Goal: Check status: Check status

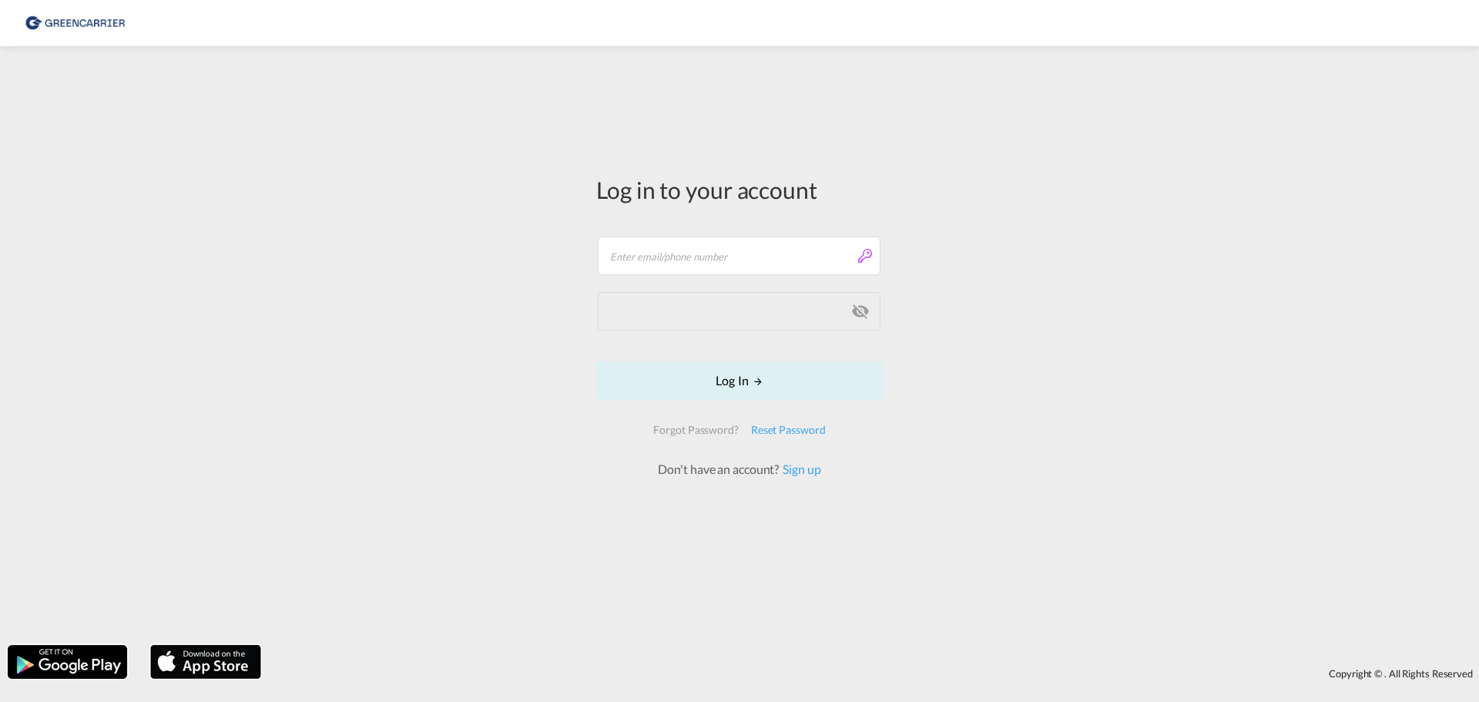
click at [718, 287] on form "Email field is required Password field is required Log In Forgot Password? Rese…" at bounding box center [739, 349] width 287 height 257
click at [713, 255] on input "text" at bounding box center [739, 256] width 283 height 39
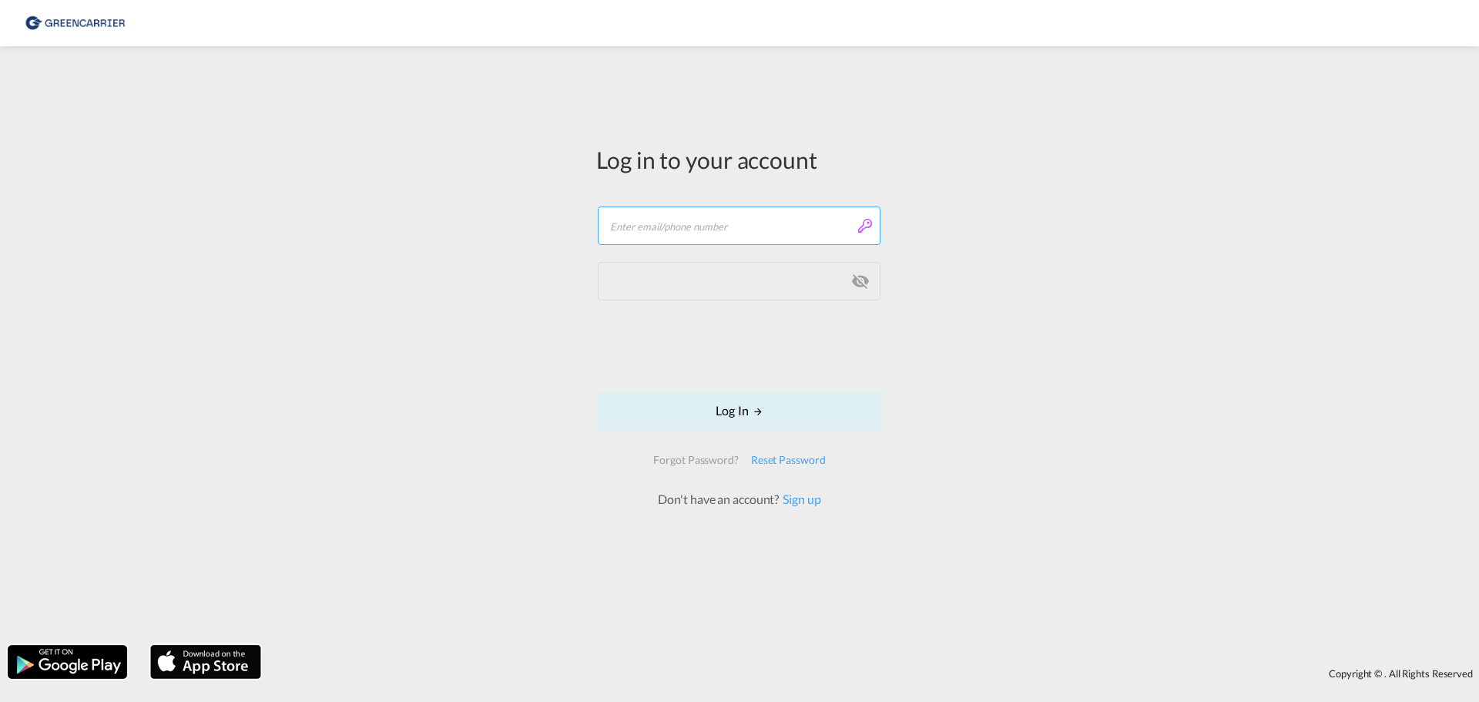
type input "[PERSON_NAME][EMAIL_ADDRESS][DOMAIN_NAME]"
click at [790, 410] on button "Log In" at bounding box center [739, 410] width 287 height 39
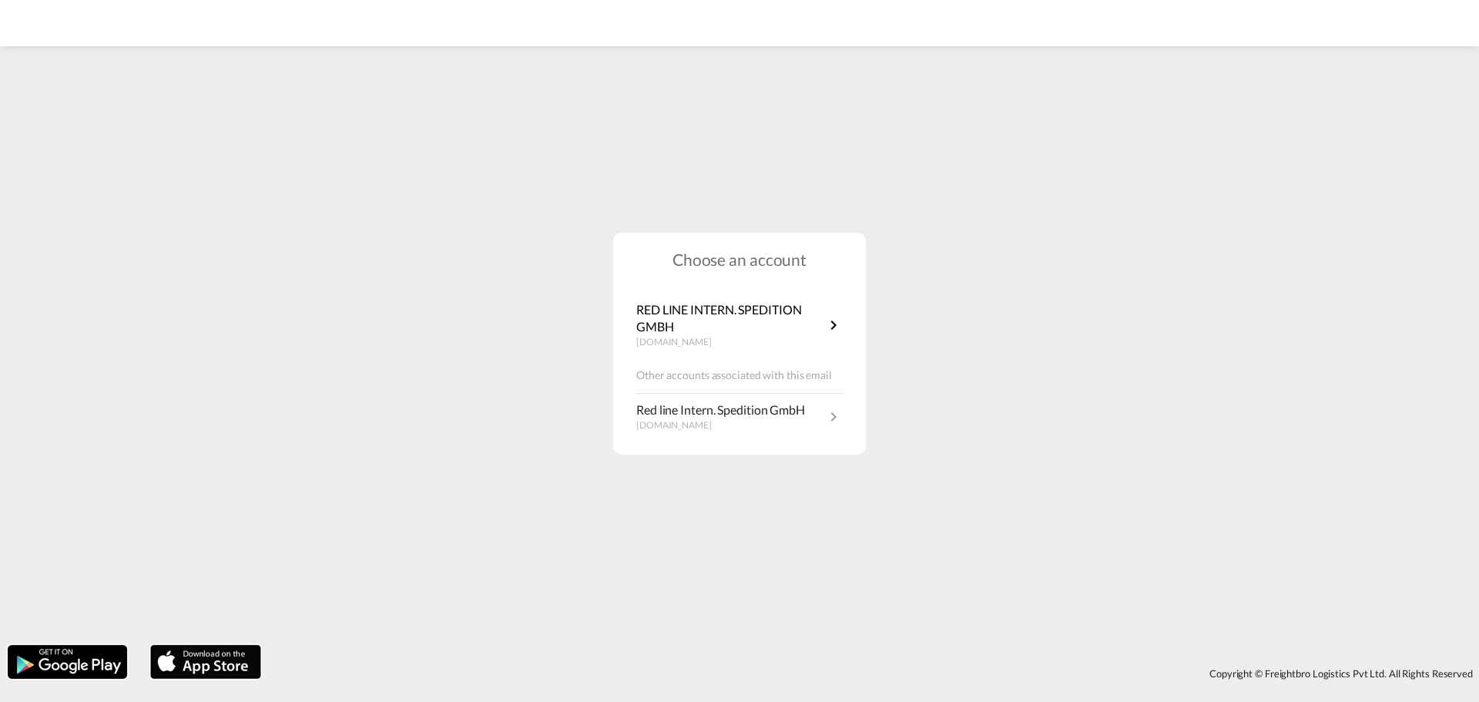
click at [733, 361] on div "Choose an account RED LINE INTERN. SPEDITION GMBH [DOMAIN_NAME] Other accounts …" at bounding box center [739, 344] width 253 height 223
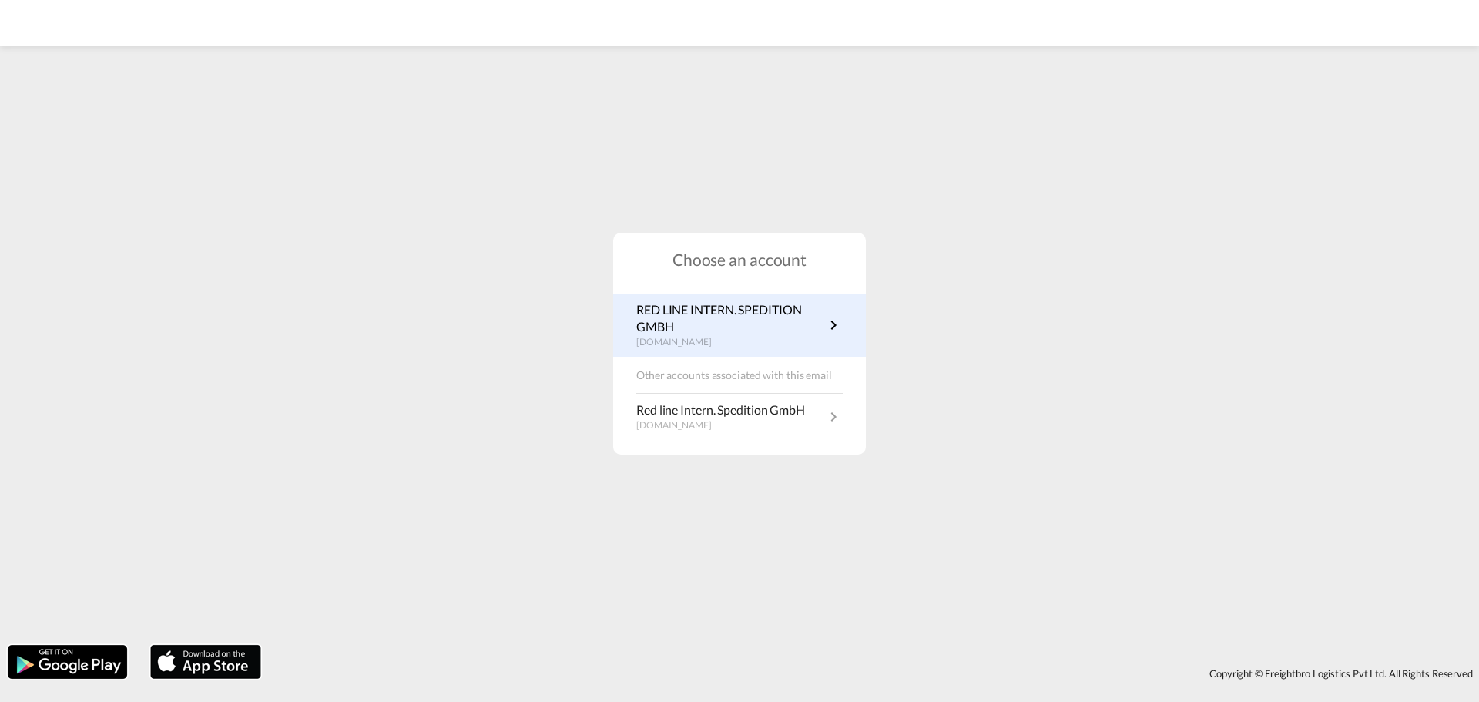
click at [753, 326] on p "RED LINE INTERN. SPEDITION GMBH" at bounding box center [730, 318] width 188 height 35
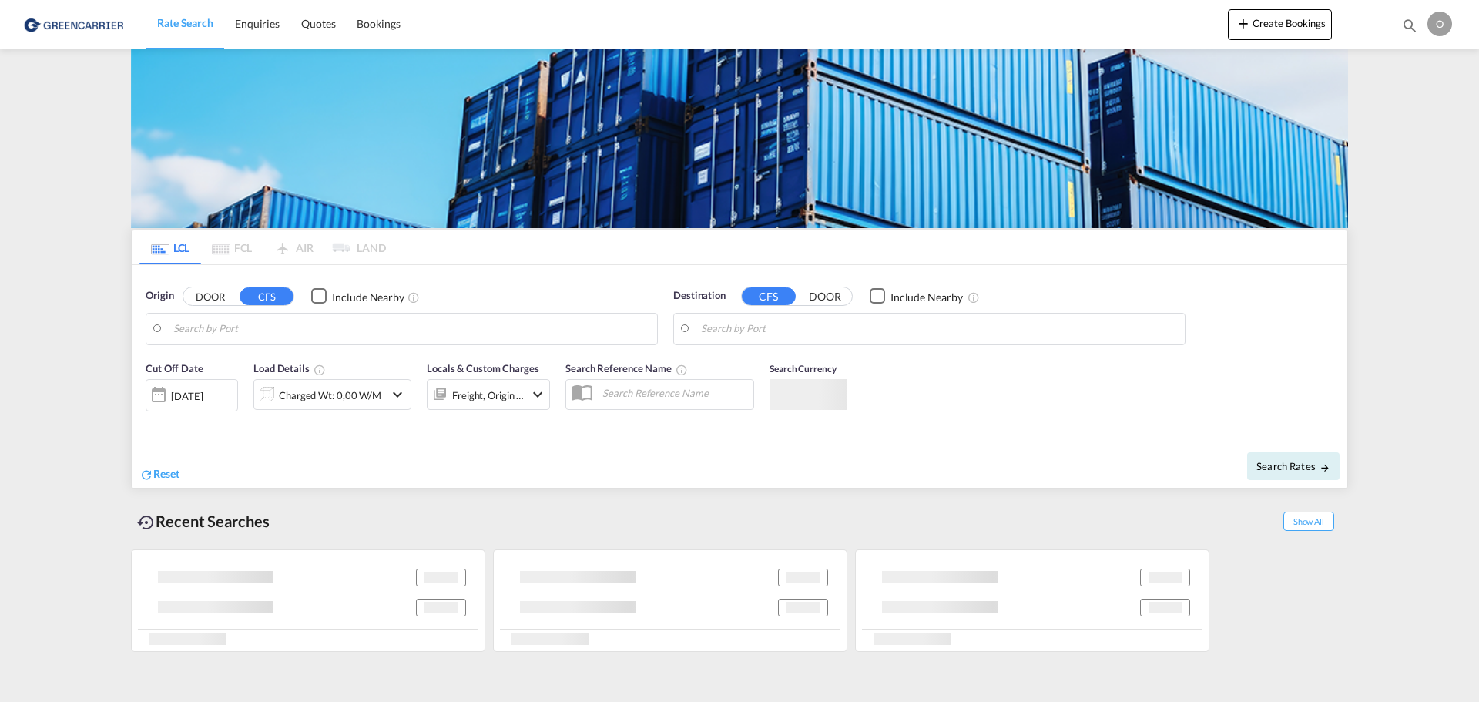
type input "[GEOGRAPHIC_DATA], [GEOGRAPHIC_DATA]"
type input "[US_STATE], [GEOGRAPHIC_DATA], USNYC"
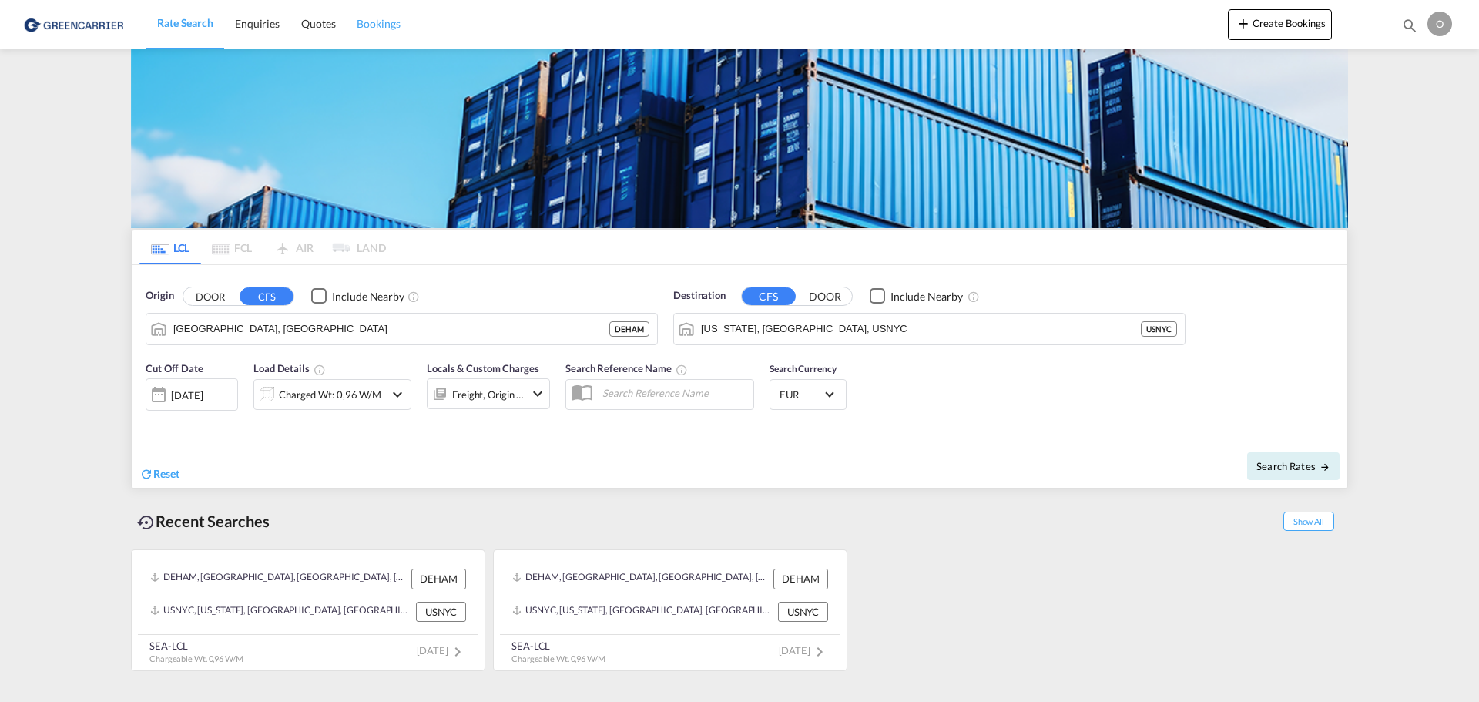
click at [371, 29] on span "Bookings" at bounding box center [378, 23] width 43 height 13
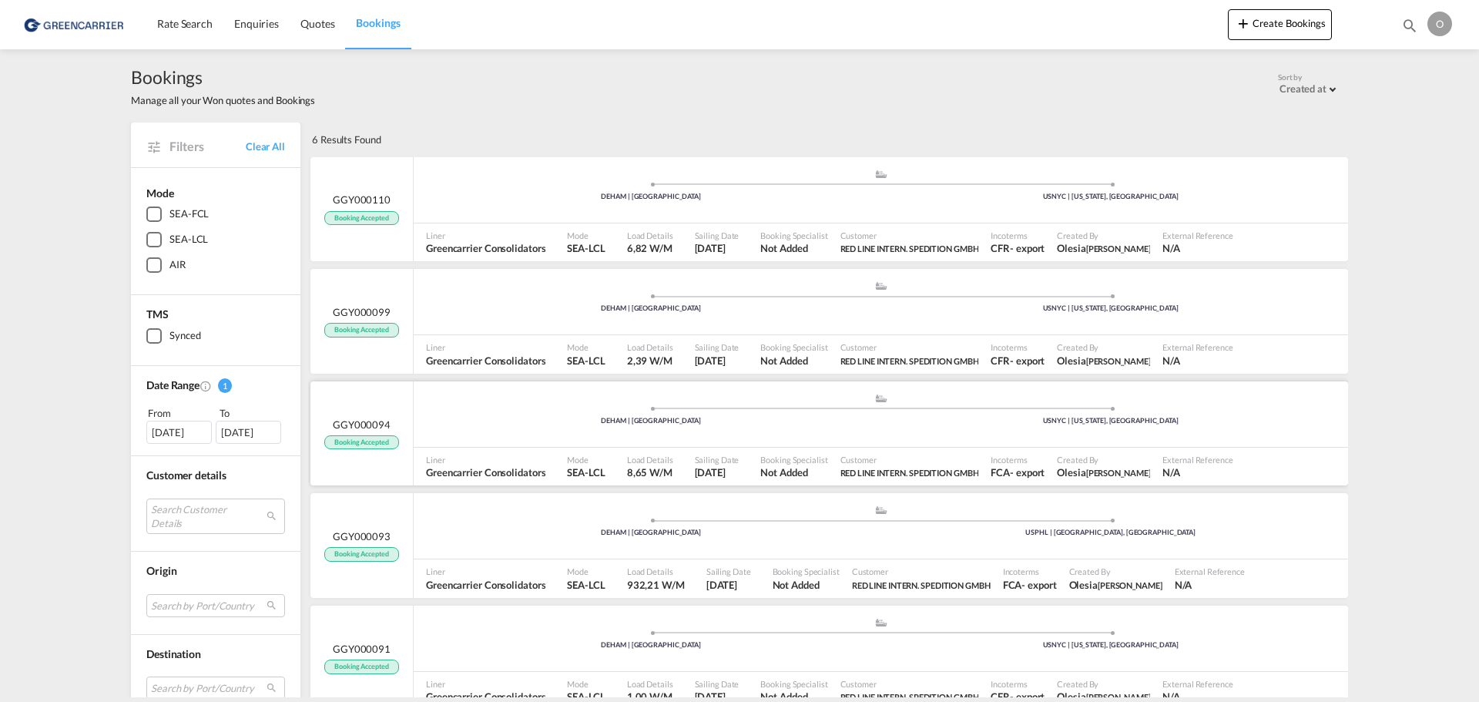
click at [347, 445] on span "Booking Accepted" at bounding box center [361, 442] width 74 height 15
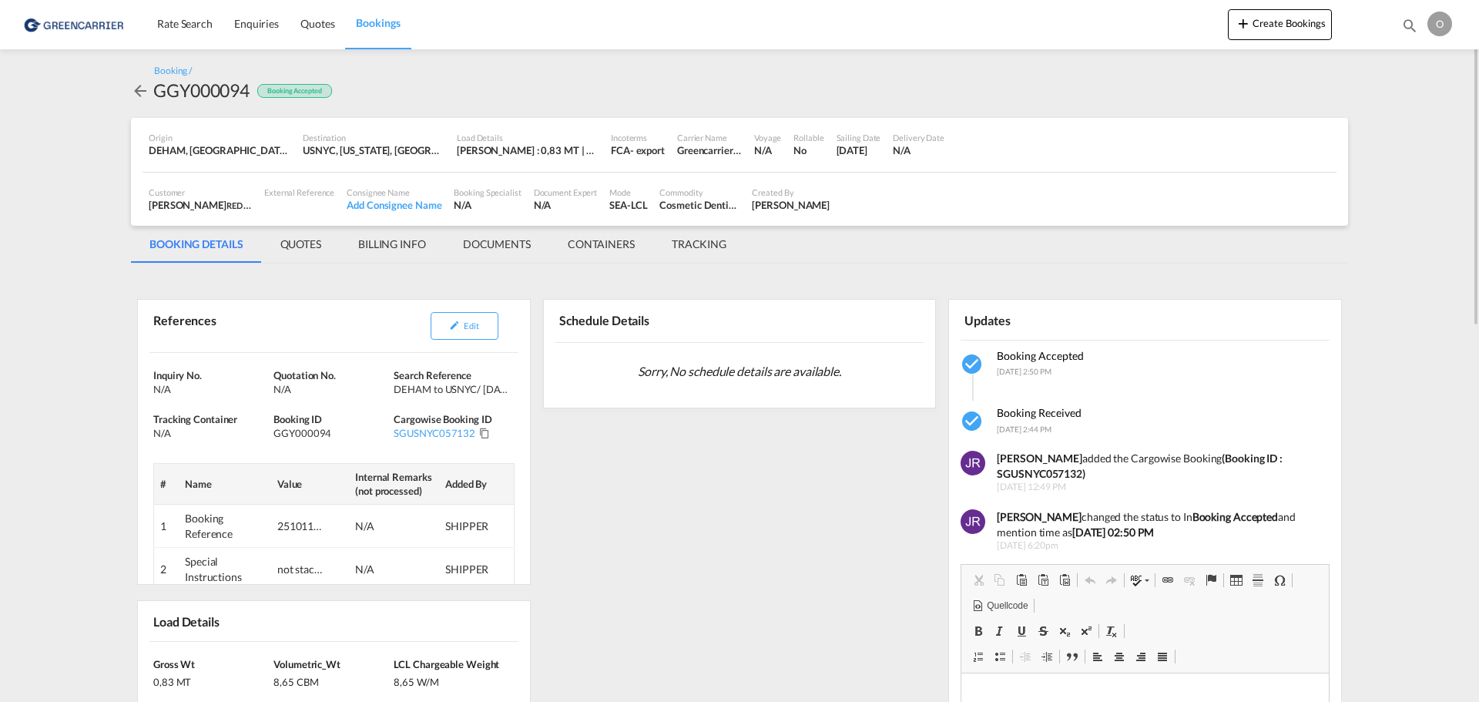
click at [499, 245] on md-tab-item "DOCUMENTS" at bounding box center [497, 244] width 105 height 37
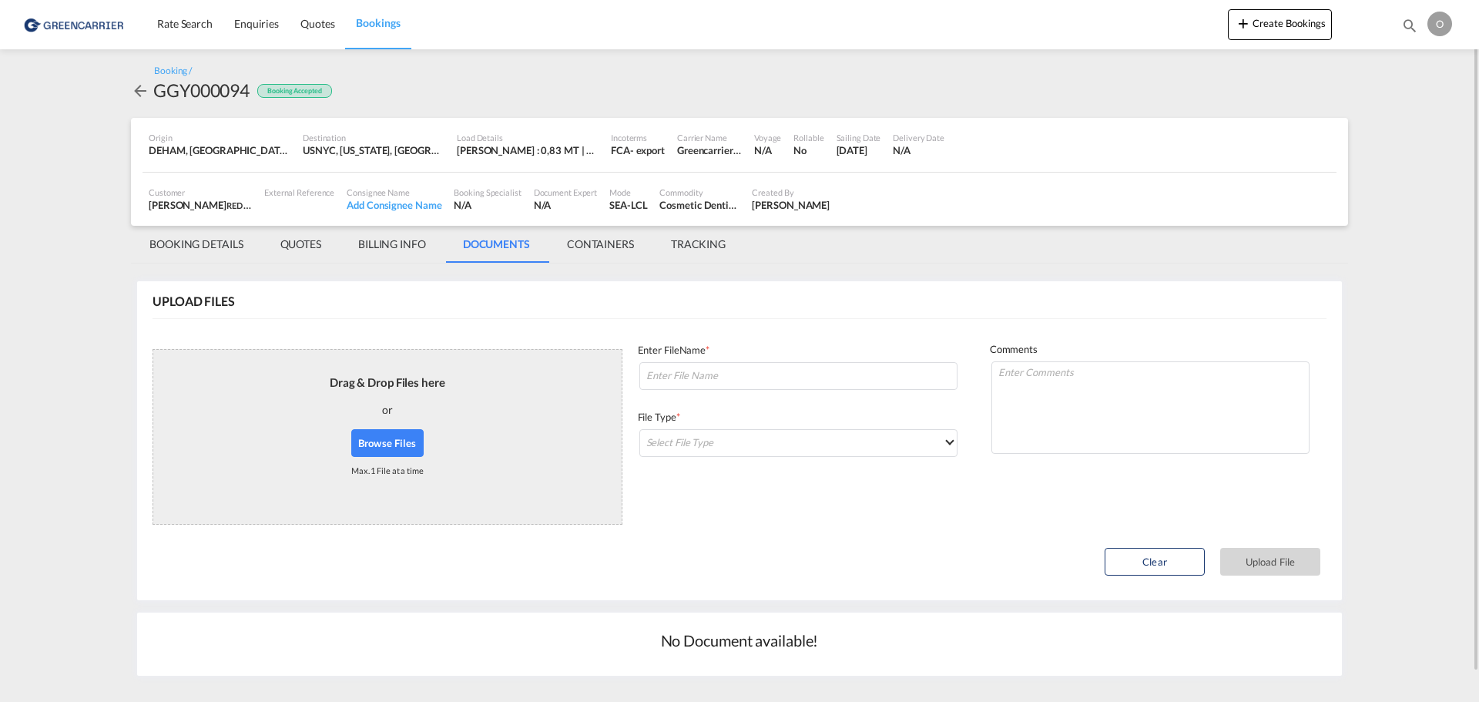
click at [382, 242] on md-tab-item "BILLING INFO" at bounding box center [392, 244] width 105 height 37
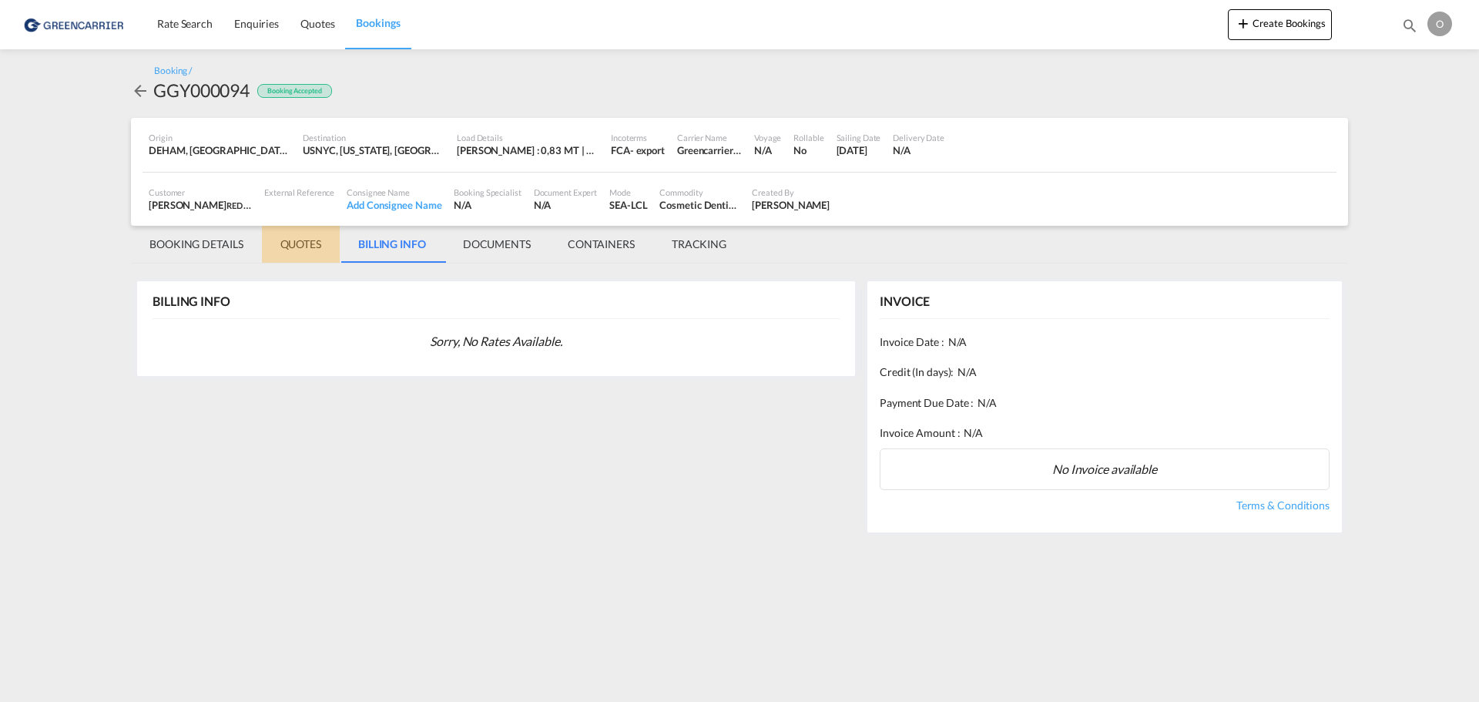
click at [325, 244] on md-tab-item "QUOTES" at bounding box center [301, 244] width 78 height 37
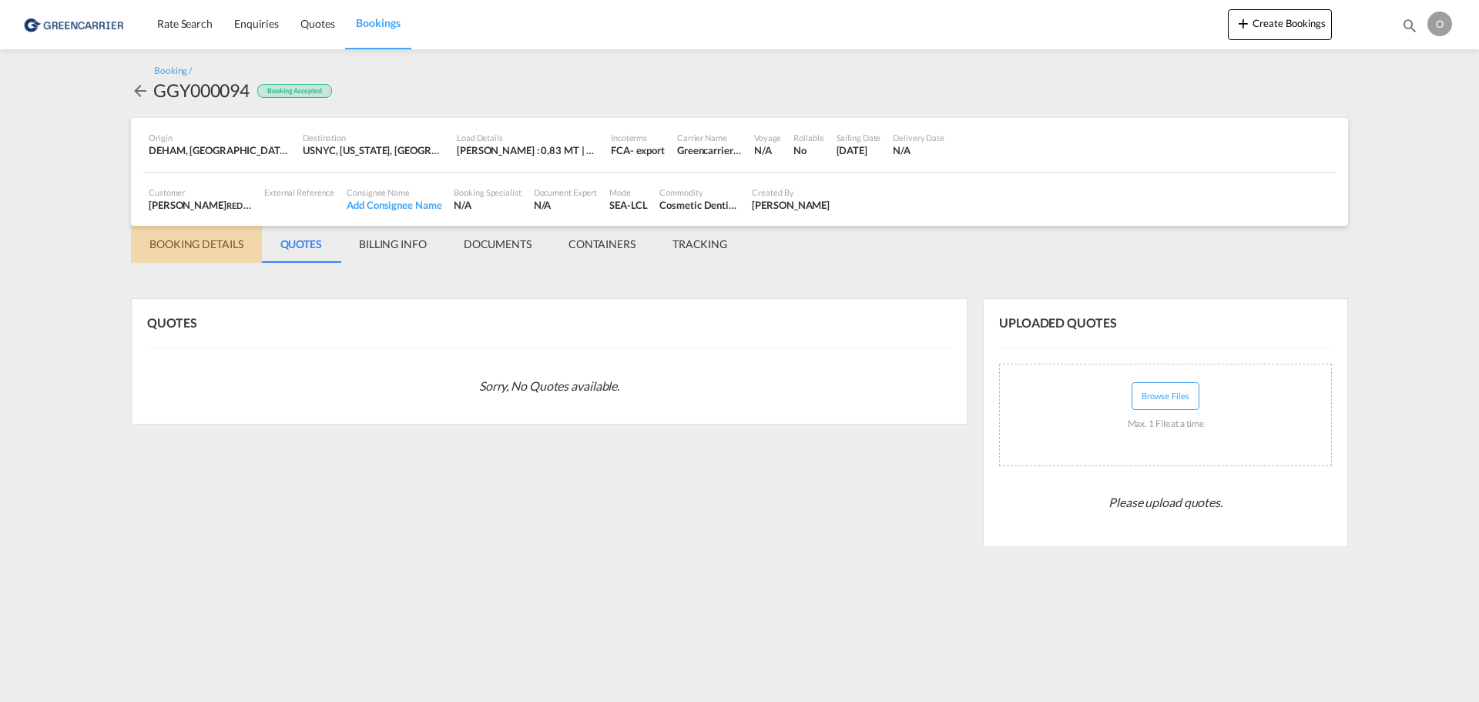
click at [180, 258] on md-tab-item "BOOKING DETAILS" at bounding box center [196, 244] width 131 height 37
